Goal: Task Accomplishment & Management: Use online tool/utility

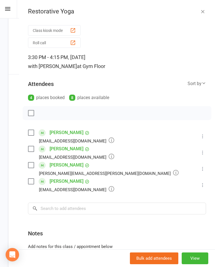
click at [203, 134] on icon at bounding box center [203, 136] width 6 height 6
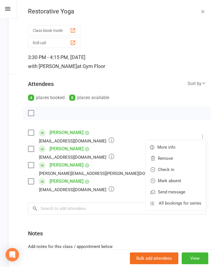
click at [186, 167] on link "Check in" at bounding box center [175, 169] width 60 height 11
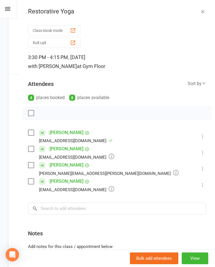
click at [204, 150] on icon at bounding box center [203, 153] width 6 height 6
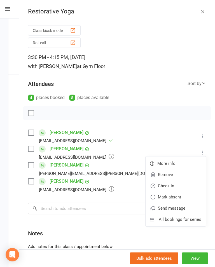
click at [188, 196] on link "Mark absent" at bounding box center [175, 196] width 60 height 11
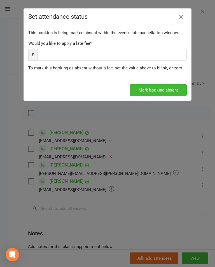
click at [172, 91] on button "Mark booking absent" at bounding box center [158, 90] width 57 height 12
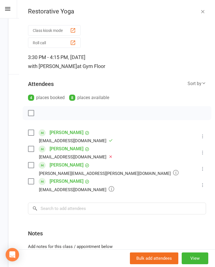
click at [202, 168] on icon at bounding box center [203, 169] width 6 height 6
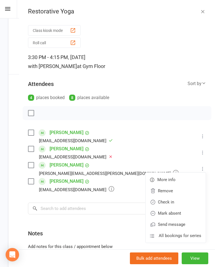
click at [188, 201] on link "Check in" at bounding box center [175, 201] width 60 height 11
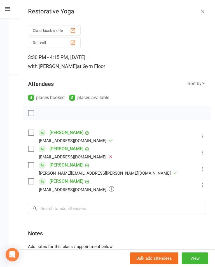
click at [209, 181] on div "Class kiosk mode Roll call 3:30 PM - 4:15 PM, [DATE] with [PERSON_NAME] at Gym …" at bounding box center [117, 160] width 196 height 274
click at [205, 186] on icon at bounding box center [203, 185] width 6 height 6
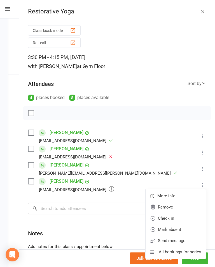
click at [187, 216] on link "Check in" at bounding box center [175, 217] width 60 height 11
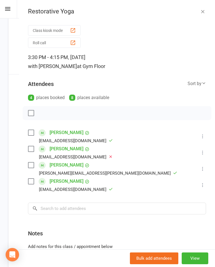
click at [204, 13] on icon "button" at bounding box center [203, 12] width 6 height 6
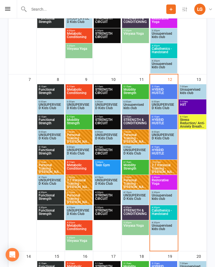
click at [168, 211] on span "Calisthenics - Handstand" at bounding box center [163, 214] width 25 height 10
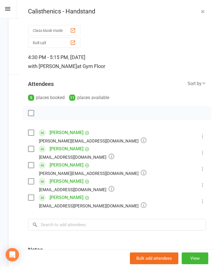
click at [74, 30] on div "button" at bounding box center [73, 30] width 6 height 6
